Goal: Find specific page/section: Find specific page/section

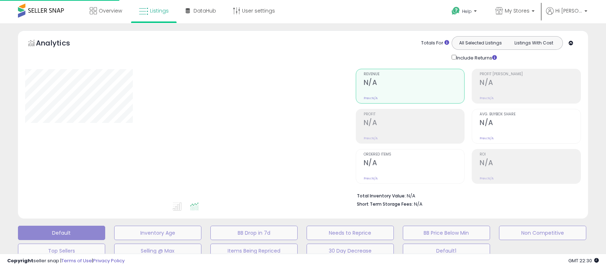
type input "**********"
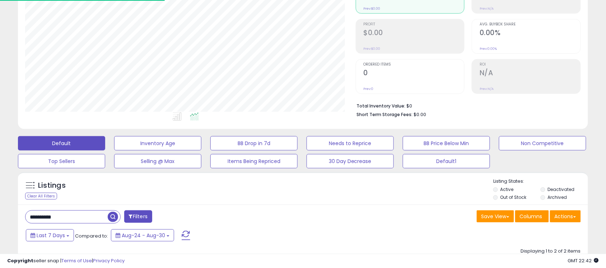
scroll to position [90, 0]
